Goal: Information Seeking & Learning: Learn about a topic

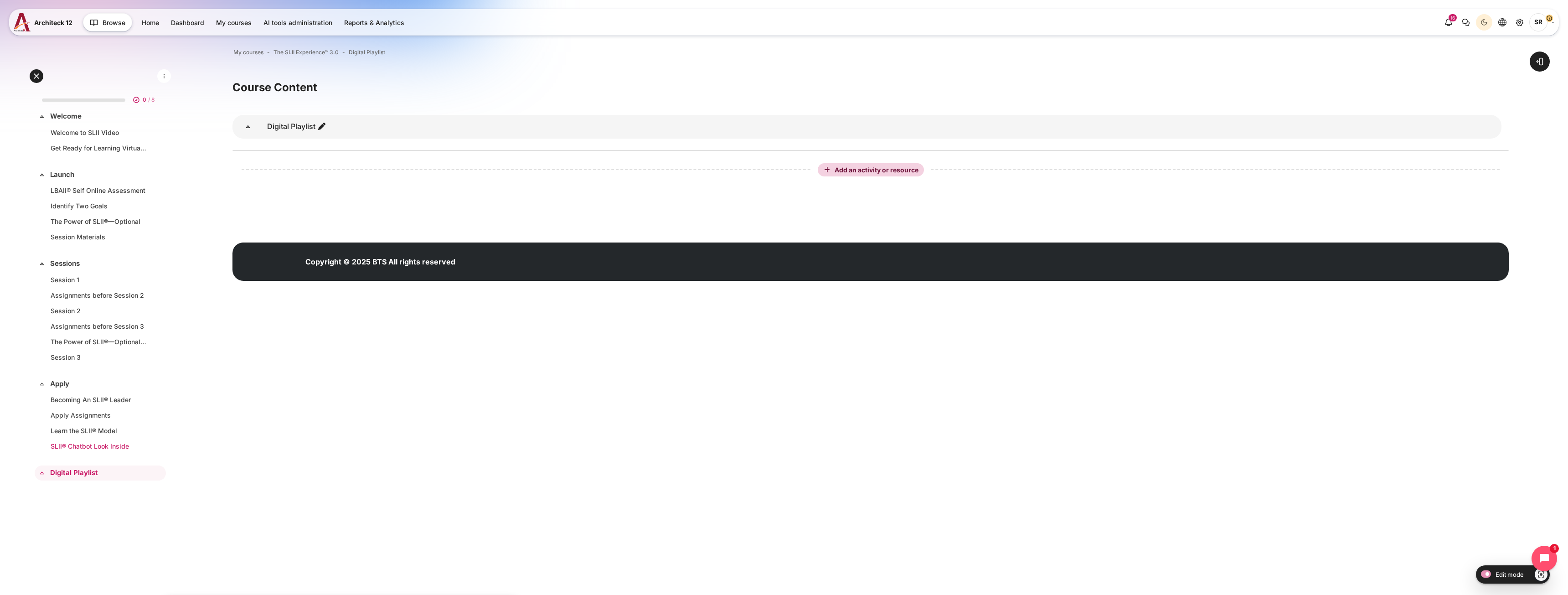
click at [108, 451] on link "SLII® Chatbot Look Inside" at bounding box center [98, 446] width 96 height 10
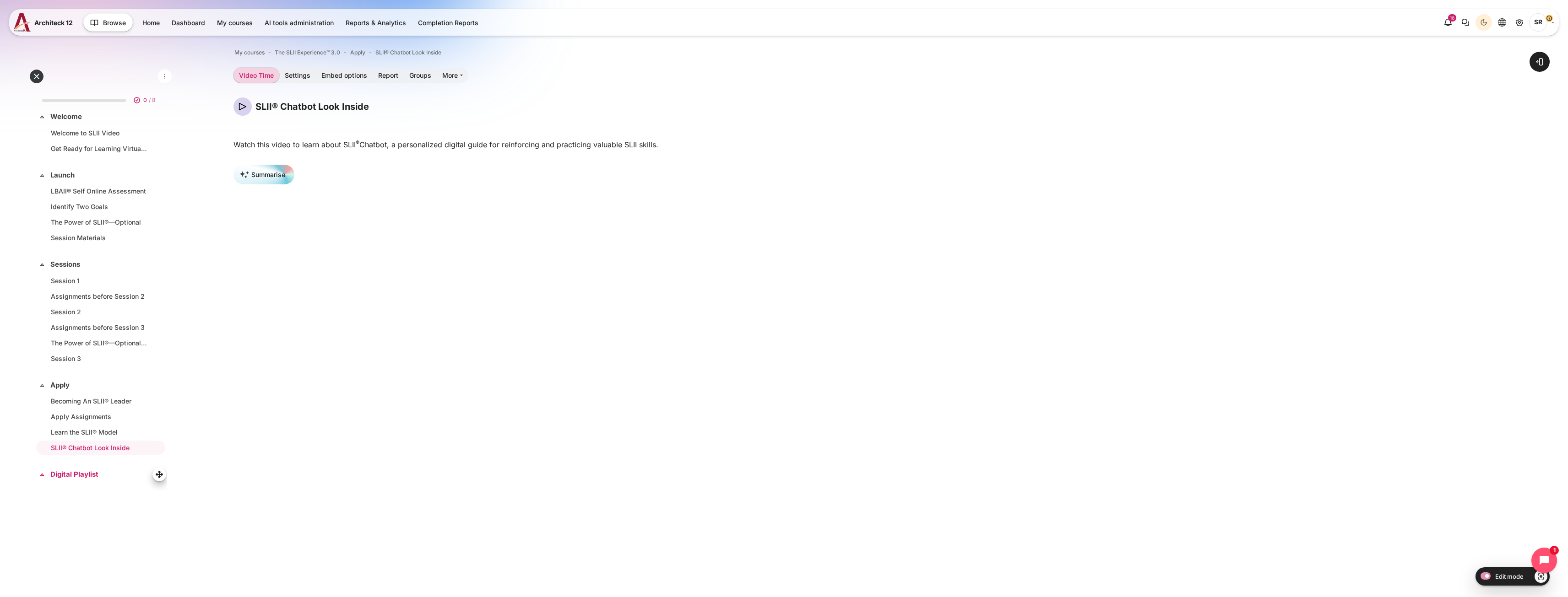
click at [94, 480] on link "Digital Playlist" at bounding box center [100, 474] width 99 height 10
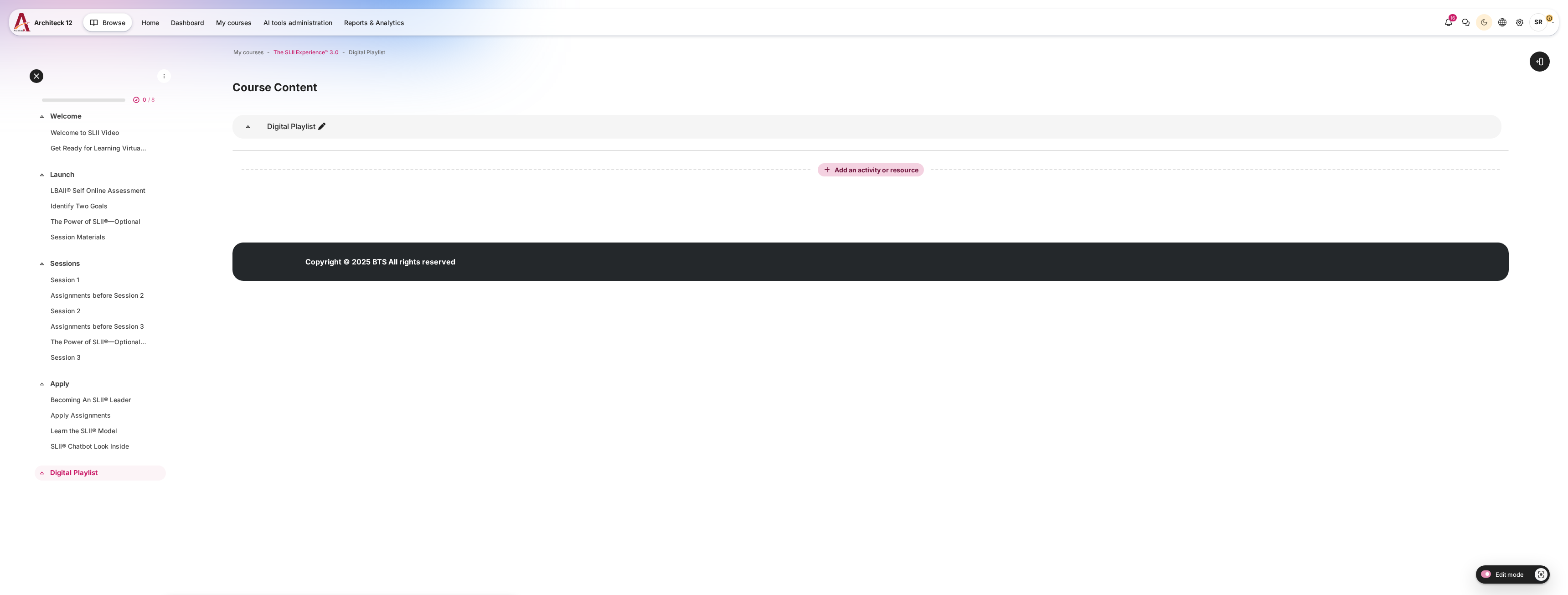
click at [309, 49] on span "The SLII Experience™ 3.0" at bounding box center [306, 52] width 65 height 8
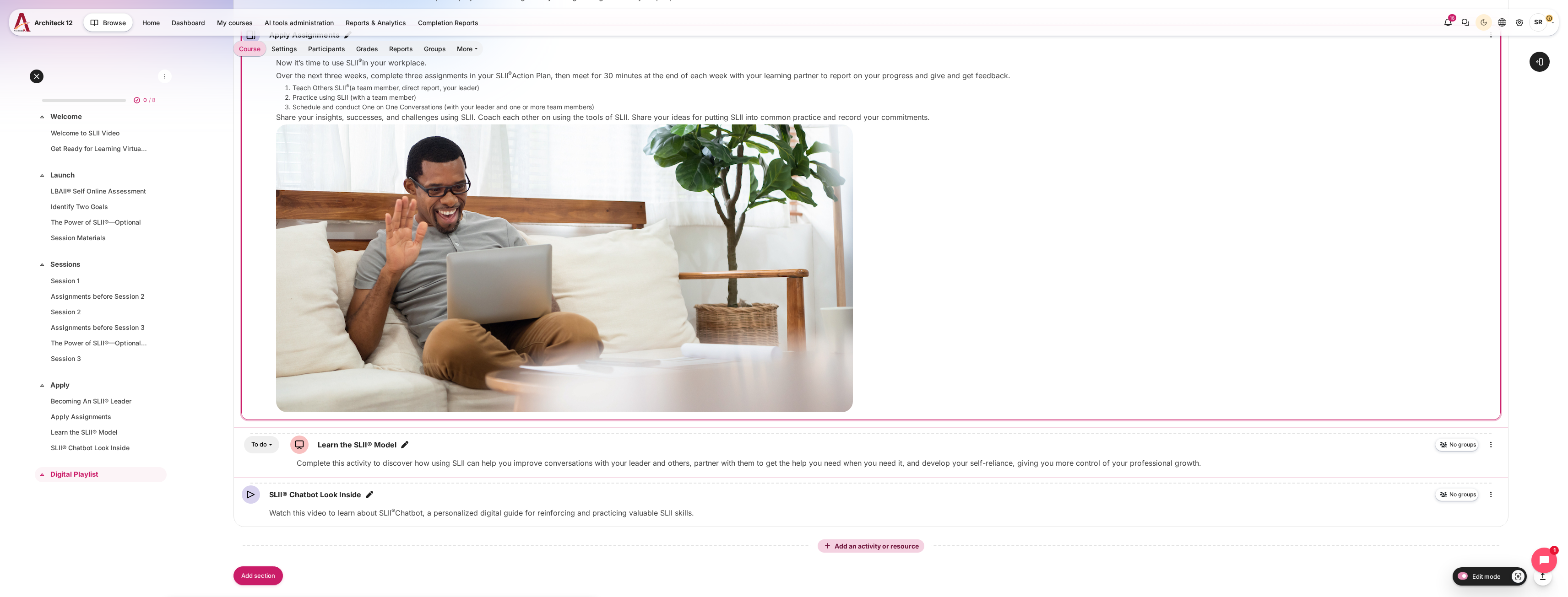
scroll to position [3303, 0]
